Goal: Task Accomplishment & Management: Use online tool/utility

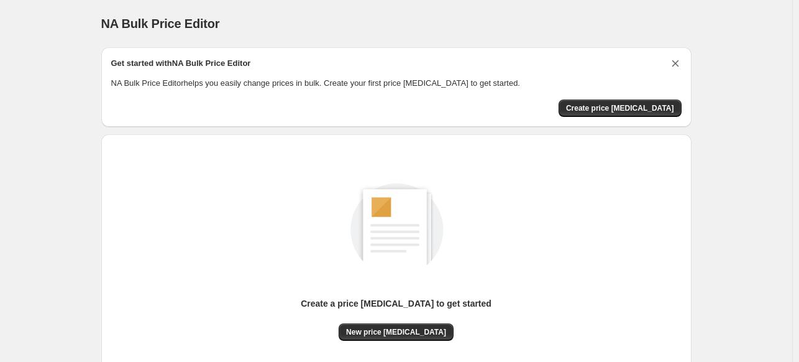
click at [676, 58] on icon "Dismiss card" at bounding box center [675, 63] width 12 height 12
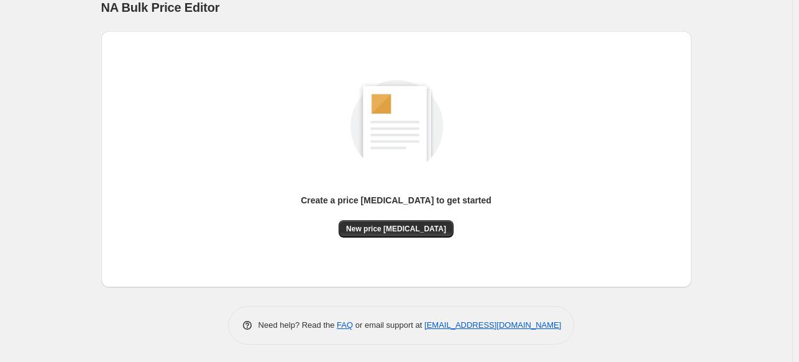
scroll to position [17, 0]
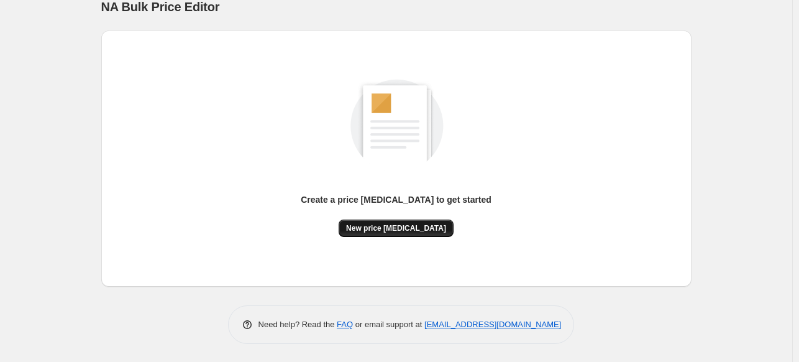
click at [398, 222] on button "New price [MEDICAL_DATA]" at bounding box center [396, 227] width 115 height 17
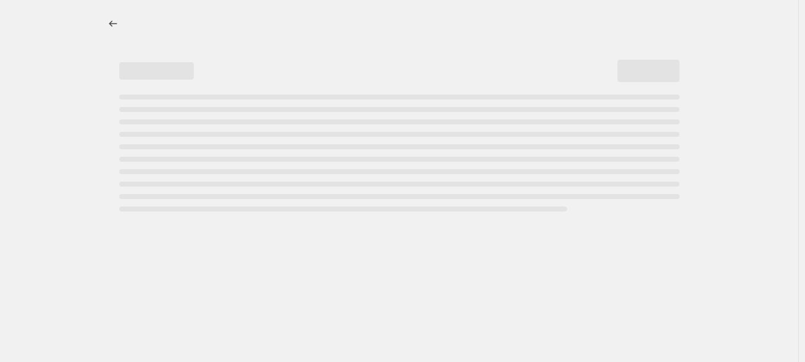
select select "percentage"
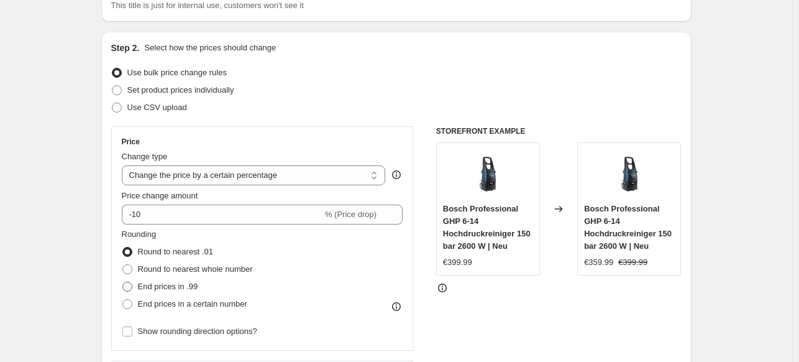
scroll to position [224, 0]
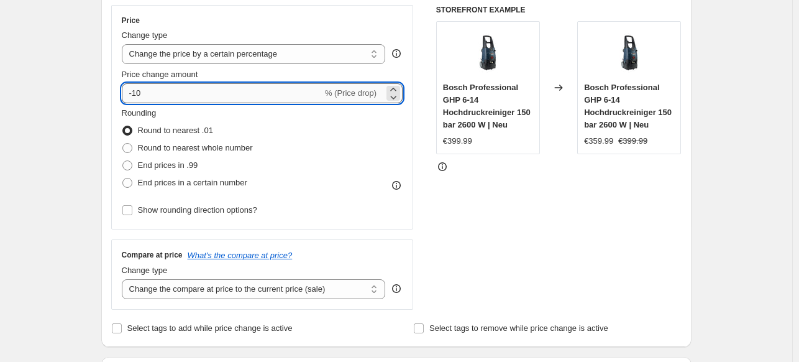
click at [165, 88] on input "-10" at bounding box center [222, 93] width 201 height 20
type input "-1"
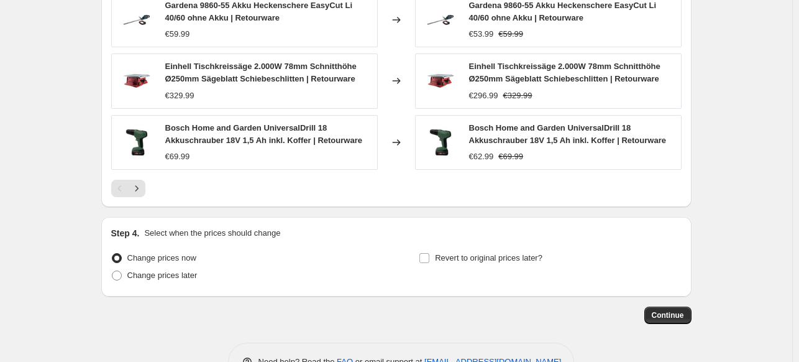
scroll to position [898, 0]
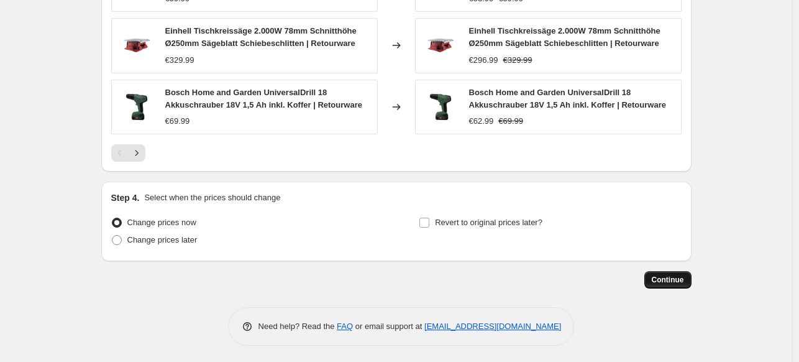
type input "-15"
click at [677, 278] on span "Continue" at bounding box center [668, 280] width 32 height 10
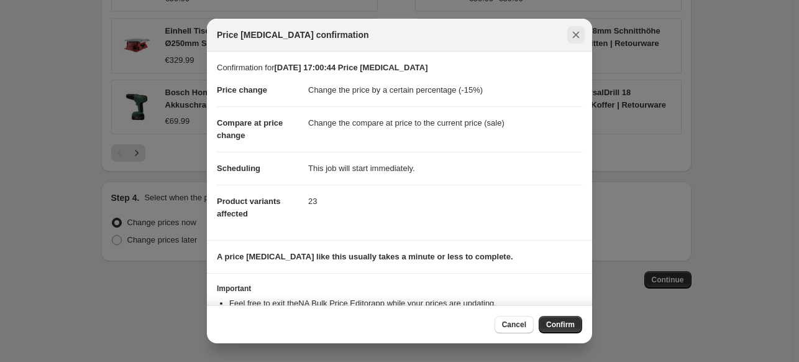
click at [577, 30] on icon "Close" at bounding box center [576, 35] width 12 height 12
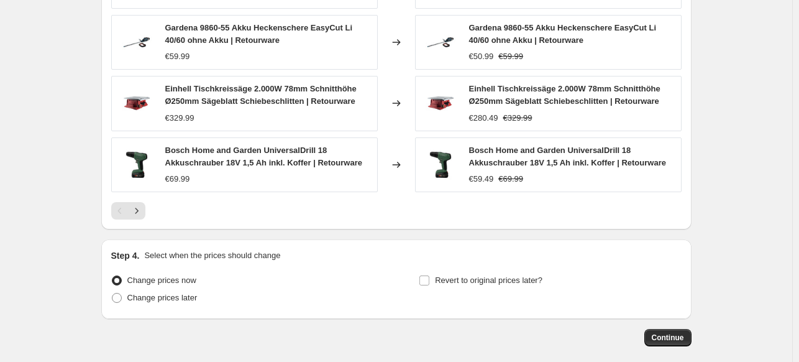
scroll to position [898, 0]
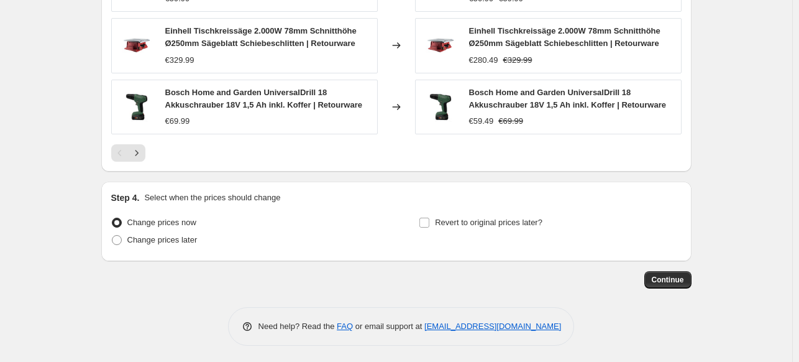
click at [671, 277] on span "Continue" at bounding box center [668, 280] width 32 height 10
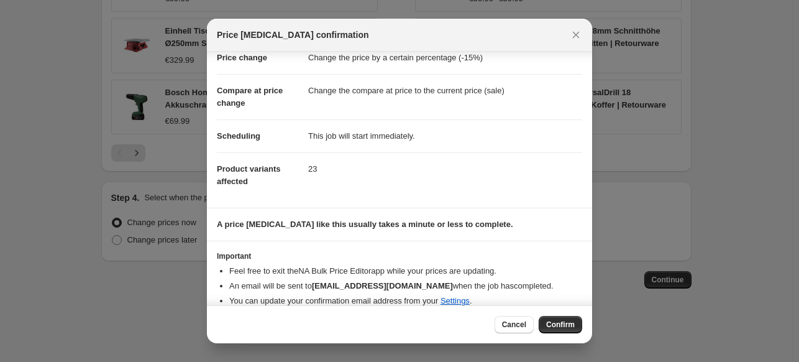
scroll to position [45, 0]
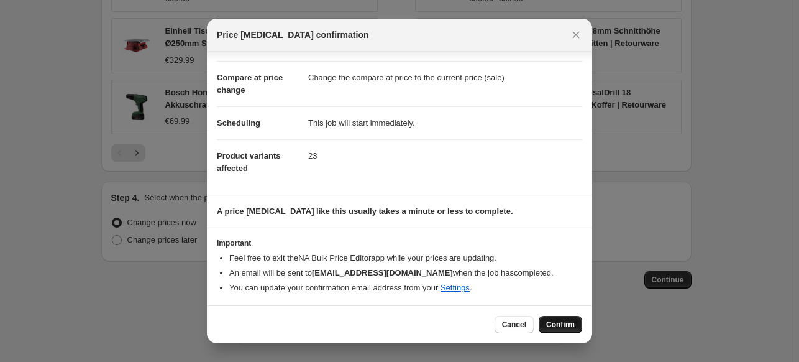
click at [555, 318] on button "Confirm" at bounding box center [560, 324] width 43 height 17
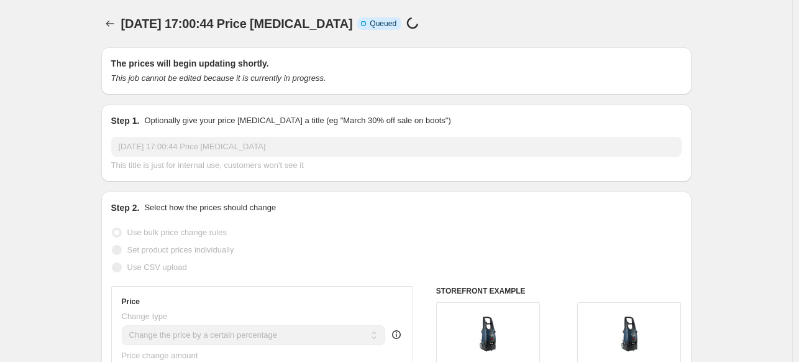
click at [336, 28] on span "[DATE] 17:00:44 Price [MEDICAL_DATA]" at bounding box center [237, 24] width 232 height 14
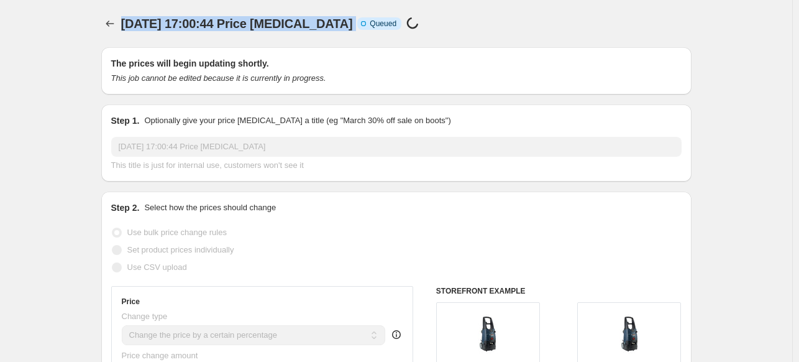
click at [336, 28] on span "[DATE] 17:00:44 Price [MEDICAL_DATA]" at bounding box center [237, 24] width 232 height 14
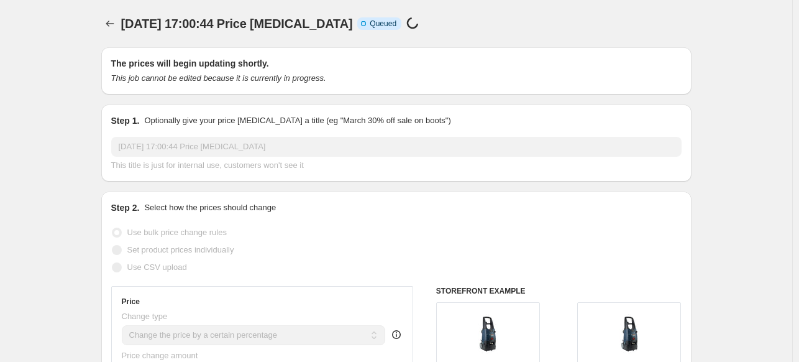
click at [418, 21] on div "[DATE] 17:00:44 Price [MEDICAL_DATA] Info Incomplete Queued Price [MEDICAL_DATA…" at bounding box center [337, 23] width 432 height 17
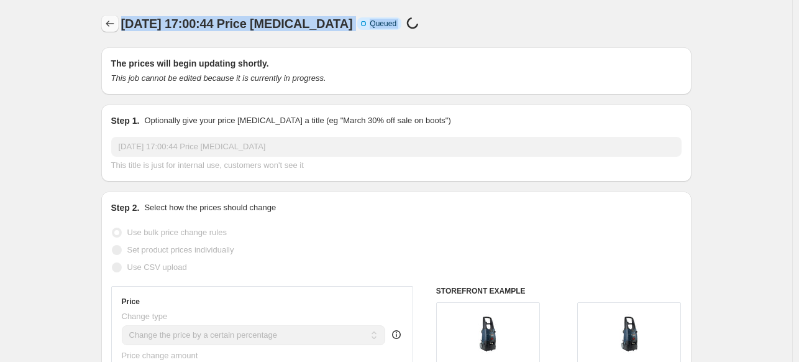
drag, startPoint x: 418, startPoint y: 21, endPoint x: 115, endPoint y: 27, distance: 303.3
click at [115, 27] on div "[DATE] 17:00:44 Price [MEDICAL_DATA] Info Incomplete Queued Price [MEDICAL_DATA…" at bounding box center [396, 23] width 590 height 17
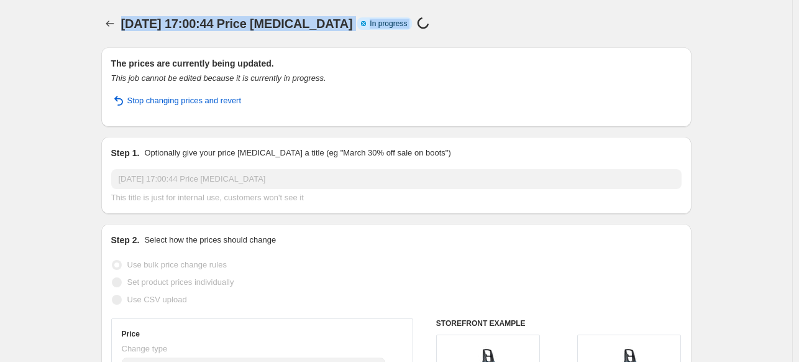
click at [395, 22] on span "Info Partially complete In progress" at bounding box center [384, 23] width 55 height 12
click at [447, 34] on div "[DATE] 17:00:44 Price [MEDICAL_DATA]. This page is ready [DATE] 17:00:44 Price …" at bounding box center [396, 23] width 590 height 47
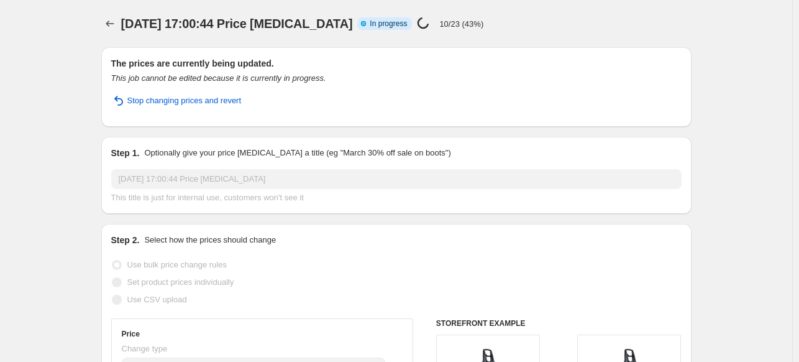
click at [449, 15] on div "[DATE] 17:00:44 Price [MEDICAL_DATA] Info Partially complete In progress Price …" at bounding box center [352, 23] width 462 height 17
click at [490, 21] on div "[DATE] 17:00:44 Price [MEDICAL_DATA] Info Partially complete In progress Price …" at bounding box center [352, 23] width 462 height 17
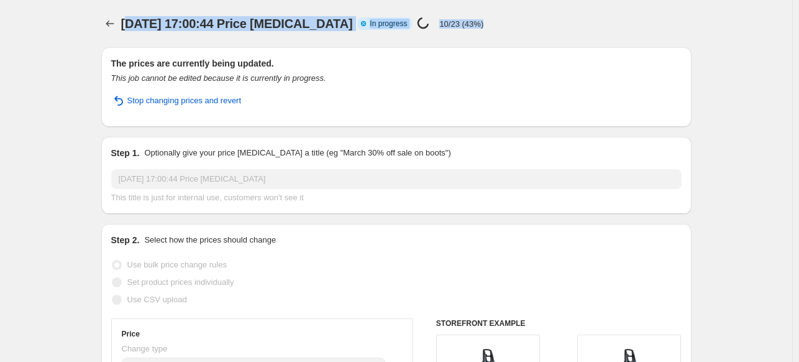
drag, startPoint x: 490, startPoint y: 21, endPoint x: 130, endPoint y: 21, distance: 359.1
click at [130, 21] on div "[DATE] 17:00:44 Price [MEDICAL_DATA] Info Partially complete In progress Price …" at bounding box center [352, 23] width 462 height 17
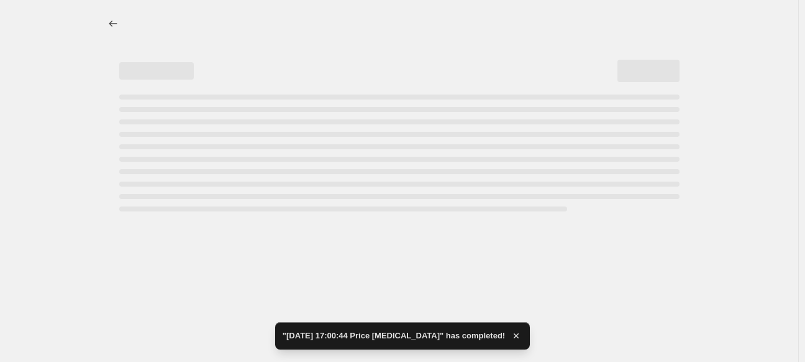
click at [130, 21] on div at bounding box center [399, 23] width 590 height 17
select select "percentage"
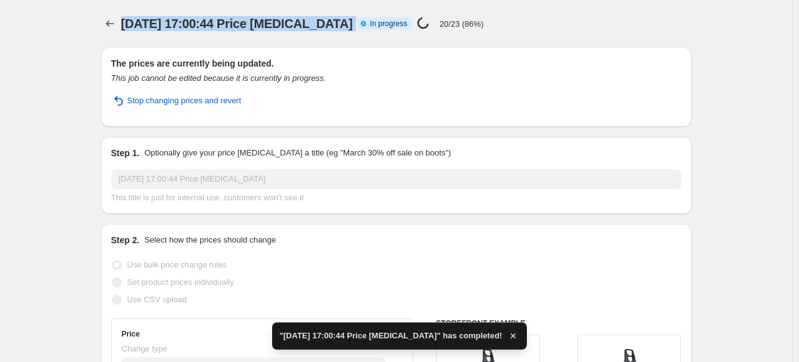
click at [130, 21] on span "[DATE] 17:00:44 Price [MEDICAL_DATA]" at bounding box center [237, 24] width 232 height 14
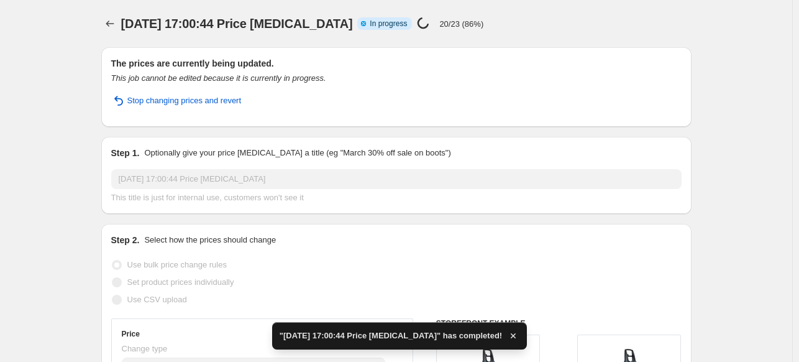
click at [529, 21] on div "[DATE] 17:00:44 Price [MEDICAL_DATA] Info Partially complete In progress Price …" at bounding box center [396, 23] width 590 height 17
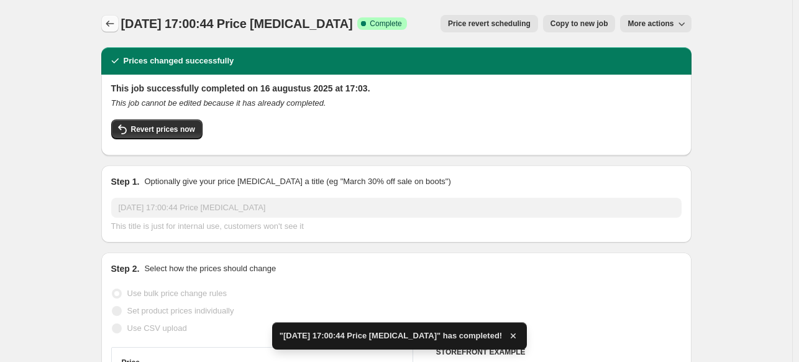
click at [116, 23] on icon "Price change jobs" at bounding box center [110, 23] width 12 height 12
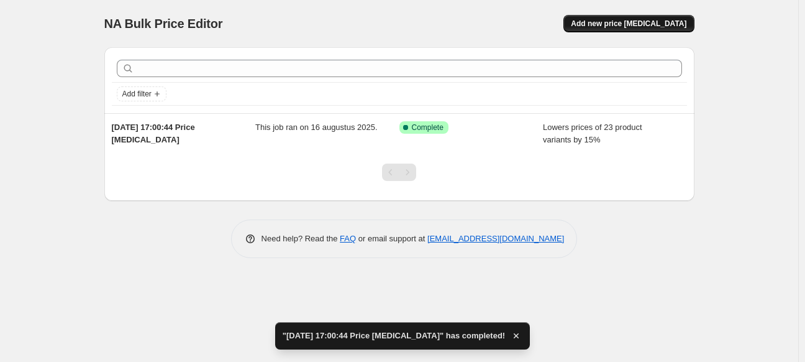
click at [629, 28] on span "Add new price [MEDICAL_DATA]" at bounding box center [629, 24] width 116 height 10
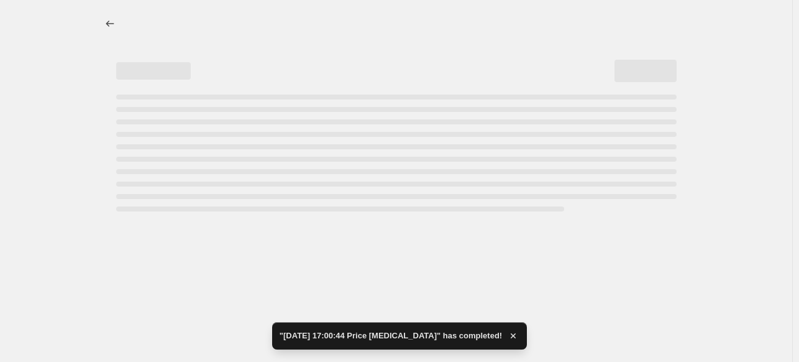
select select "percentage"
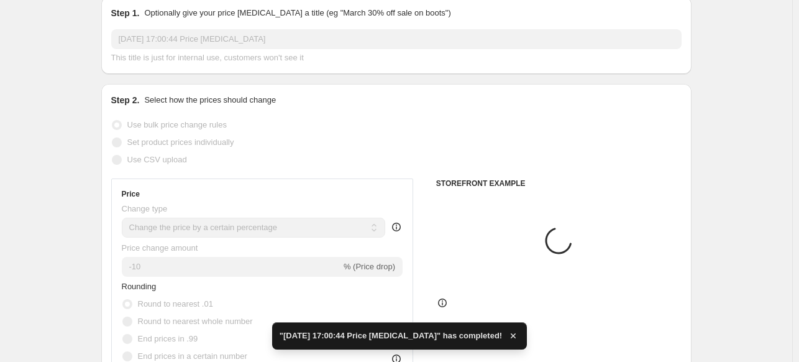
scroll to position [224, 0]
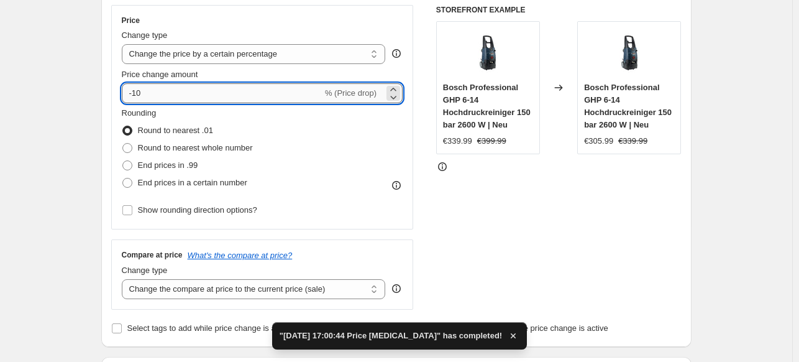
click at [185, 94] on input "-10" at bounding box center [222, 93] width 201 height 20
type input "-1"
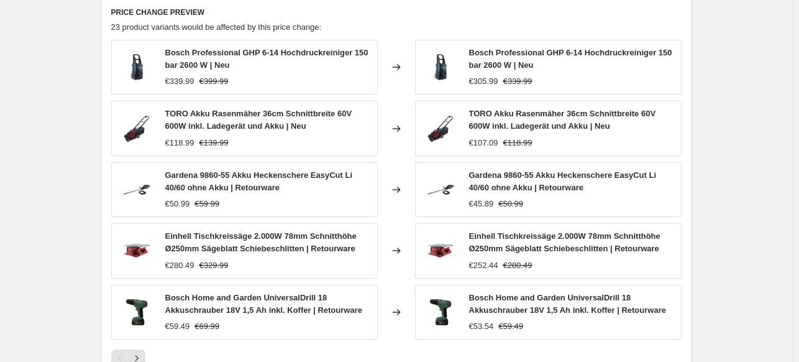
scroll to position [746, 0]
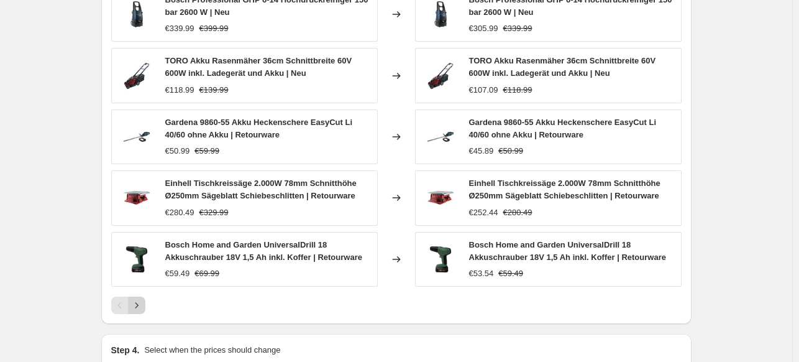
type input "-50"
click at [142, 299] on icon "Next" at bounding box center [136, 305] width 12 height 12
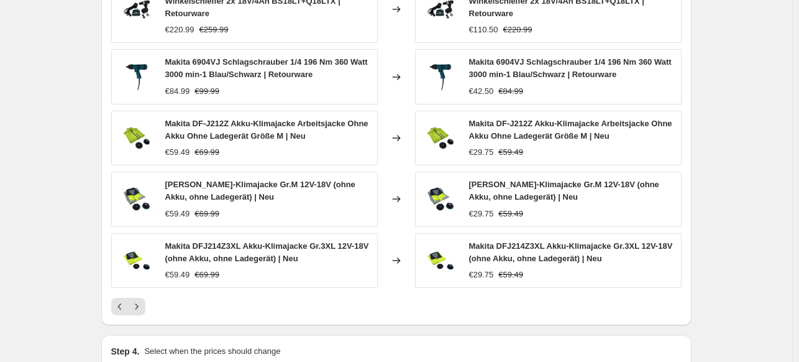
scroll to position [895, 0]
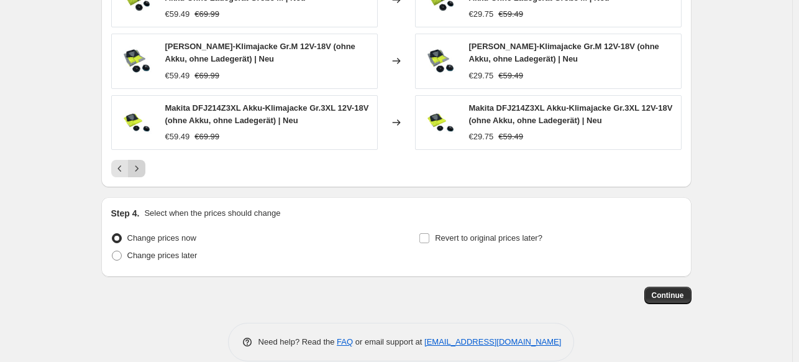
click at [143, 168] on icon "Next" at bounding box center [136, 168] width 12 height 12
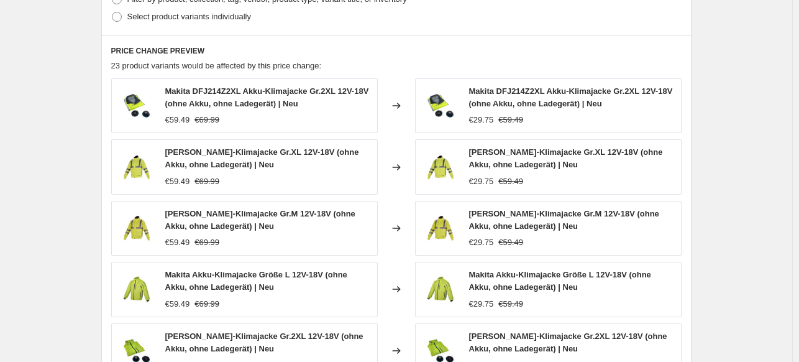
scroll to position [878, 0]
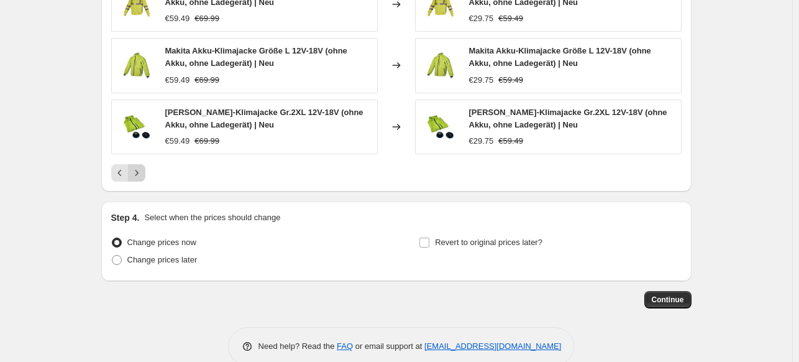
click at [137, 176] on button "Next" at bounding box center [136, 172] width 17 height 17
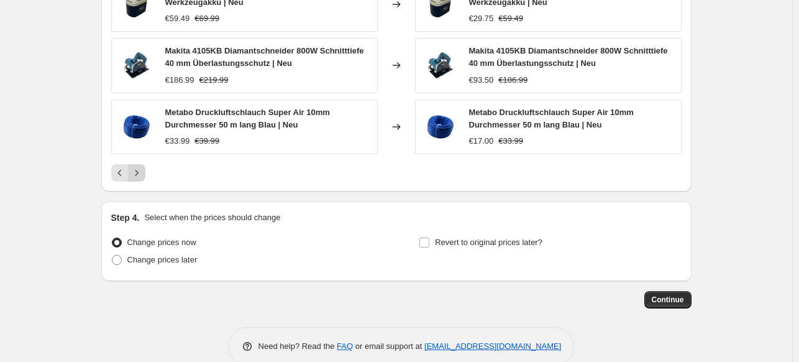
click at [139, 164] on button "Next" at bounding box center [136, 172] width 17 height 17
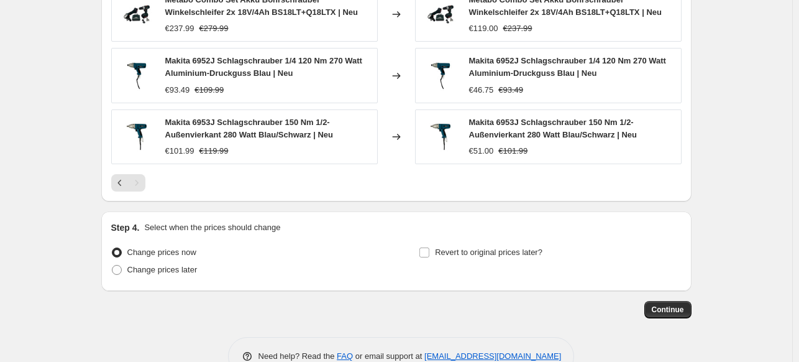
scroll to position [776, 0]
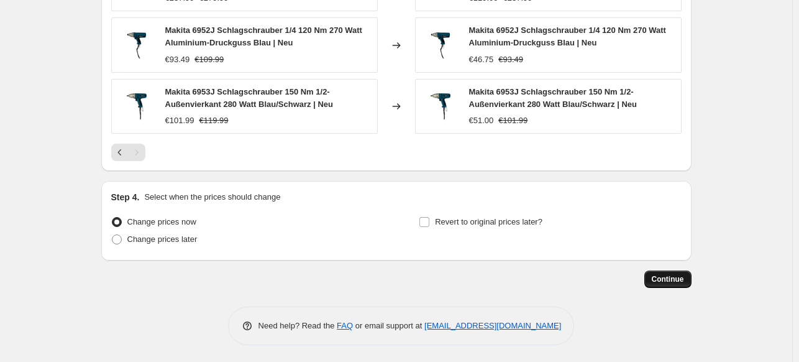
click at [664, 274] on span "Continue" at bounding box center [668, 279] width 32 height 10
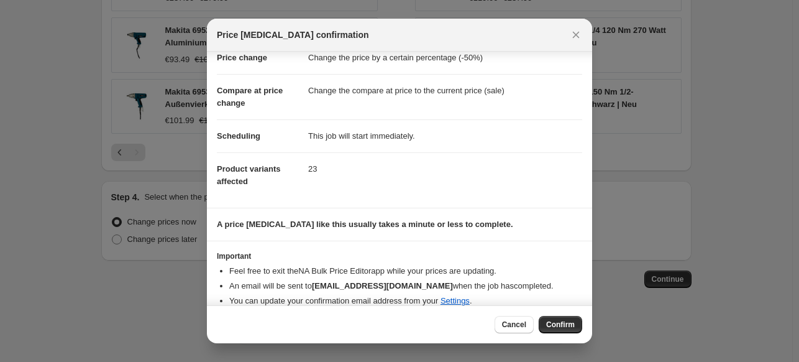
scroll to position [45, 0]
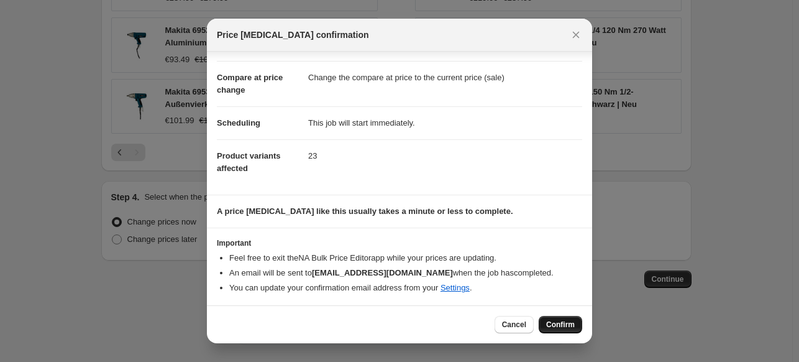
click at [563, 325] on span "Confirm" at bounding box center [560, 324] width 29 height 10
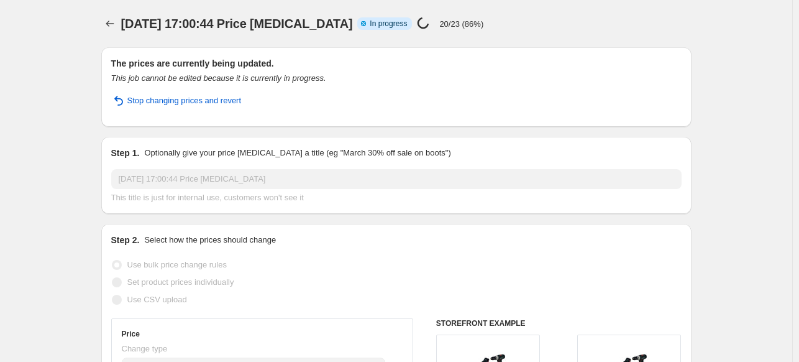
select select "percentage"
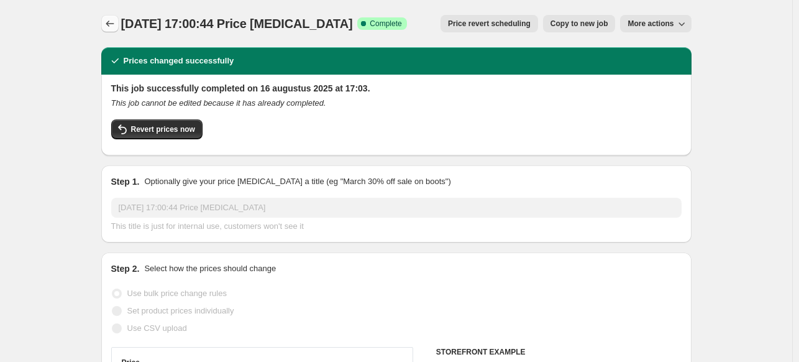
click at [119, 20] on button "Price change jobs" at bounding box center [109, 23] width 17 height 17
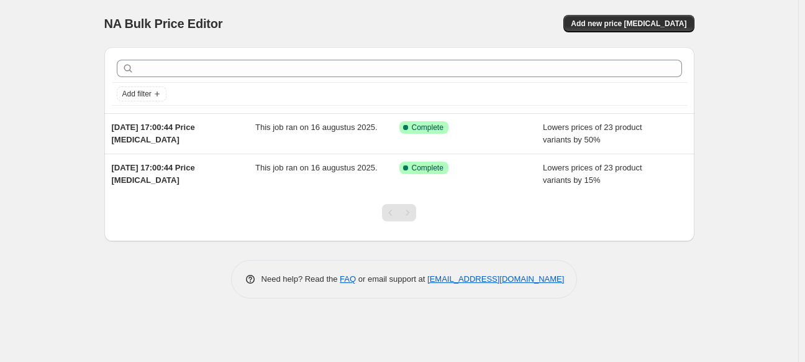
click at [193, 247] on div "Add filter [DATE] 17:00:44 Price [MEDICAL_DATA] This job ran on 16 augustus 202…" at bounding box center [399, 167] width 590 height 261
click at [25, 24] on div "NA Bulk Price Editor. This page is ready NA Bulk Price Editor Add new price [ME…" at bounding box center [399, 181] width 798 height 362
